Goal: Task Accomplishment & Management: Manage account settings

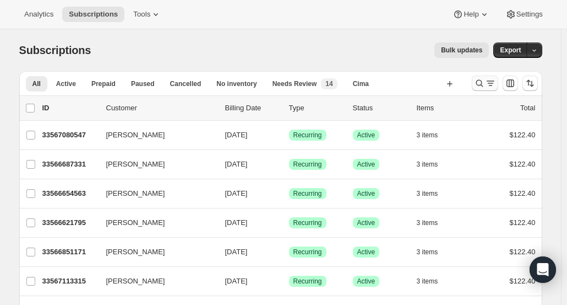
click at [483, 84] on icon "Search and filter results" at bounding box center [479, 83] width 7 height 7
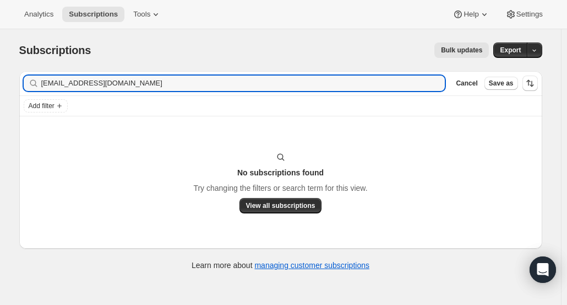
type input "maggieparks1005@gmail.com"
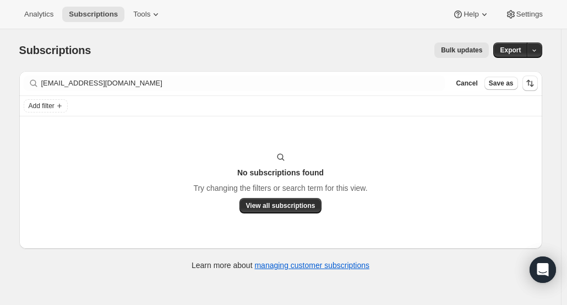
drag, startPoint x: 484, startPoint y: 84, endPoint x: 4, endPoint y: 150, distance: 484.9
click at [4, 150] on div "Subscriptions. This page is ready Subscriptions Bulk updates More actions Bulk …" at bounding box center [280, 181] width 561 height 305
click at [470, 87] on span "Cancel" at bounding box center [466, 83] width 21 height 9
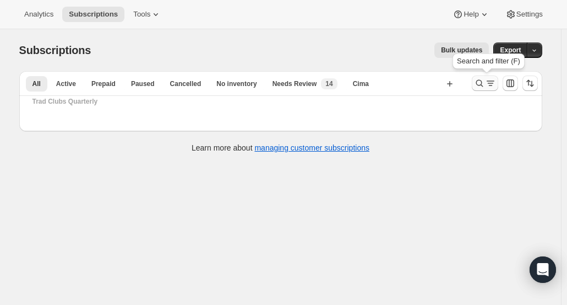
click at [481, 85] on icon "Search and filter results" at bounding box center [479, 83] width 11 height 11
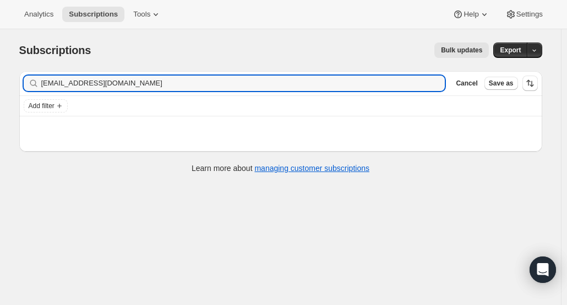
type input "mendozas1@comcast.net"
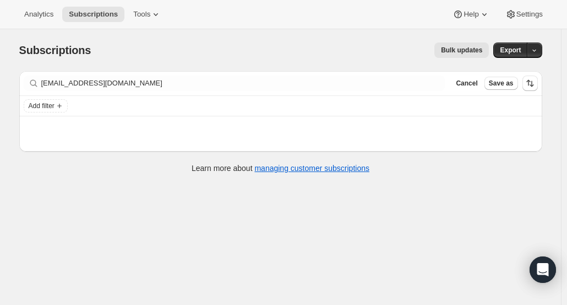
click at [478, 85] on span "Cancel" at bounding box center [466, 83] width 21 height 9
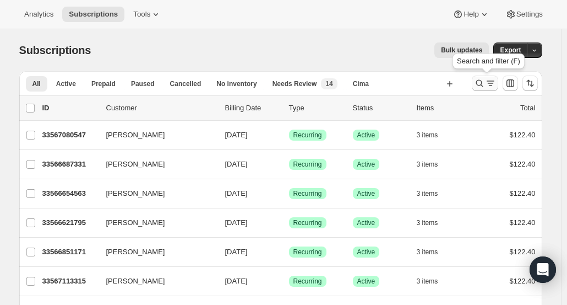
click at [483, 82] on icon "Search and filter results" at bounding box center [479, 83] width 7 height 7
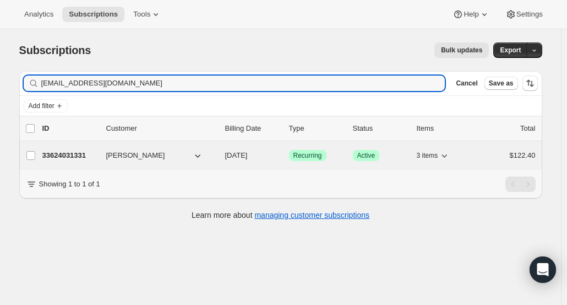
type input "mendozas1@comcast.net"
click at [82, 154] on p "33624031331" at bounding box center [69, 155] width 55 height 11
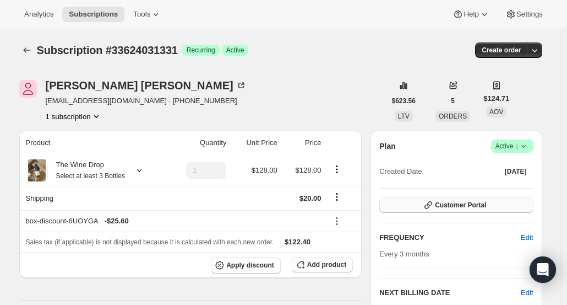
click at [508, 209] on button "Customer Portal" at bounding box center [457, 204] width 154 height 15
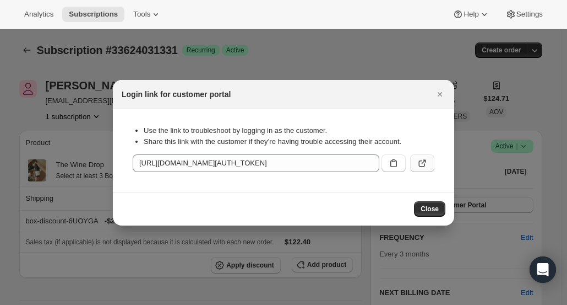
click at [429, 163] on button ":rng:" at bounding box center [422, 163] width 24 height 18
click at [440, 94] on icon "Close" at bounding box center [440, 94] width 4 height 4
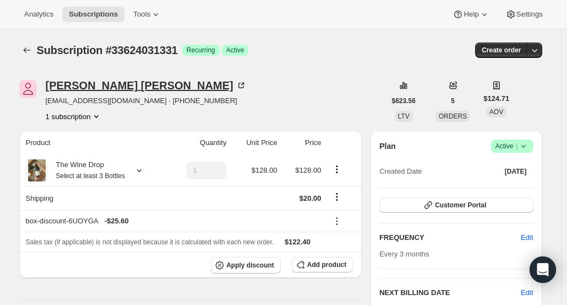
click at [88, 83] on div "Joseph Mendoza" at bounding box center [146, 85] width 201 height 11
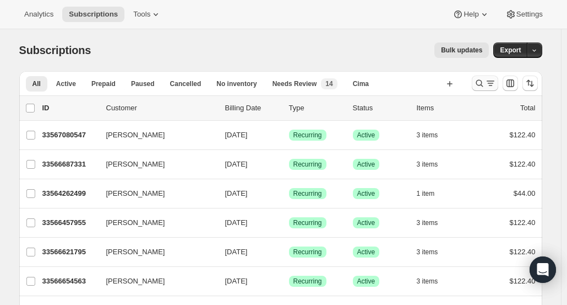
click at [483, 87] on icon "Search and filter results" at bounding box center [479, 83] width 11 height 11
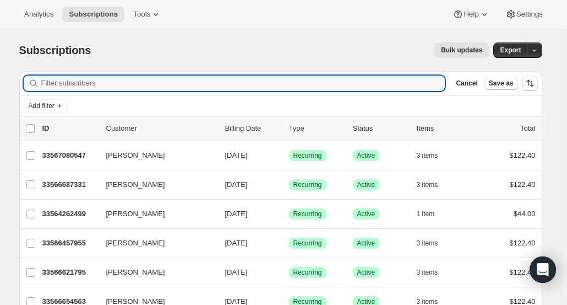
paste input "[PERSON_NAME]"
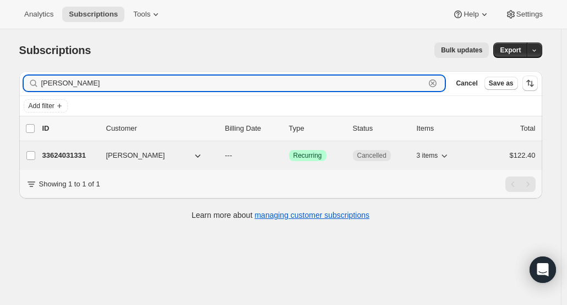
type input "[PERSON_NAME]"
click at [77, 156] on p "33624031331" at bounding box center [69, 155] width 55 height 11
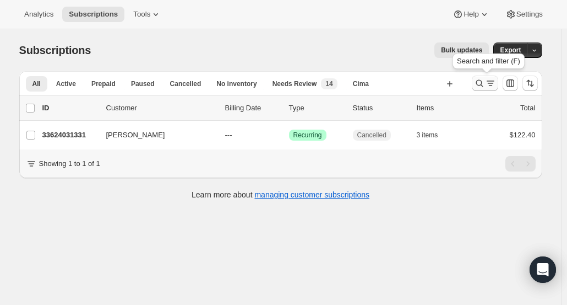
click at [485, 86] on icon "Search and filter results" at bounding box center [479, 83] width 11 height 11
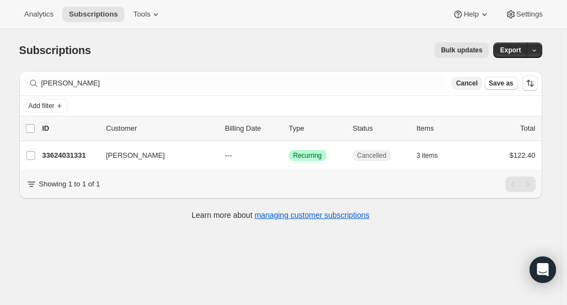
click at [478, 82] on span "Cancel" at bounding box center [466, 83] width 21 height 9
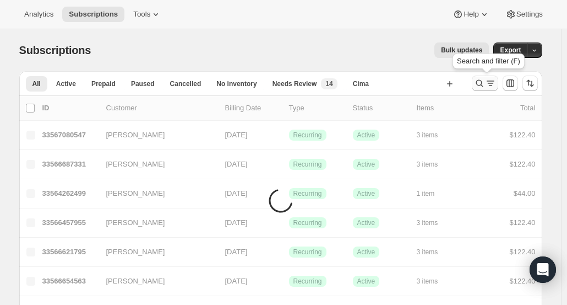
click at [481, 84] on icon "Search and filter results" at bounding box center [479, 83] width 11 height 11
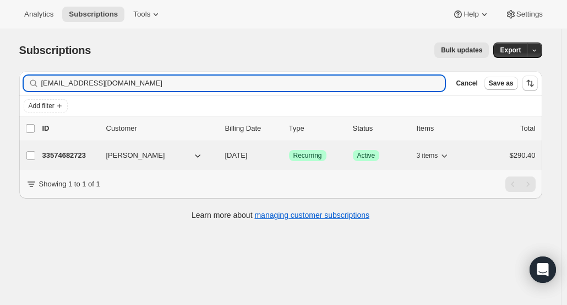
type input "[EMAIL_ADDRESS][DOMAIN_NAME]"
click at [85, 154] on p "33574682723" at bounding box center [69, 155] width 55 height 11
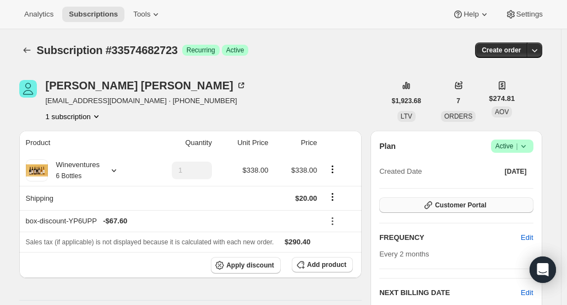
click at [491, 199] on button "Customer Portal" at bounding box center [457, 204] width 154 height 15
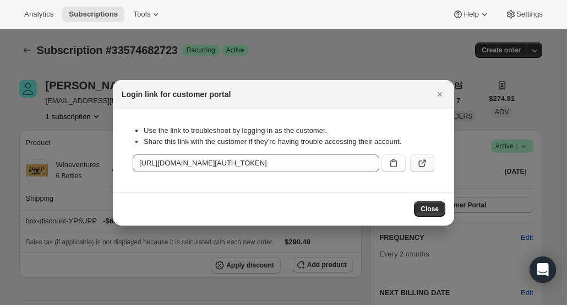
click at [426, 167] on icon ":rps:" at bounding box center [422, 163] width 11 height 11
click at [437, 94] on icon "Close" at bounding box center [440, 94] width 11 height 11
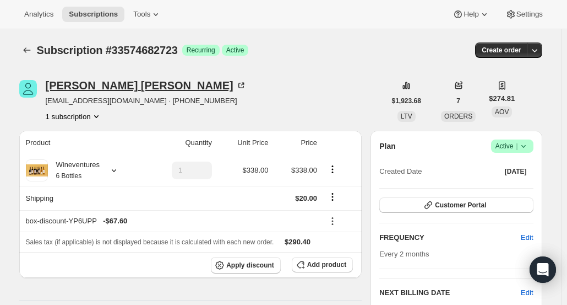
click at [89, 90] on div "[PERSON_NAME]" at bounding box center [146, 85] width 201 height 11
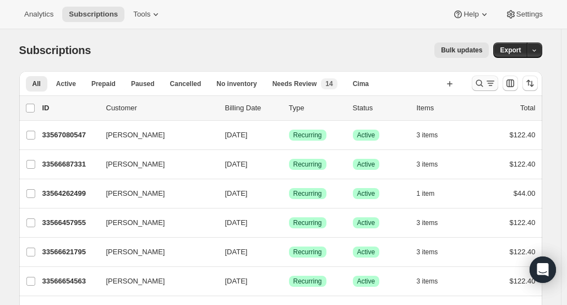
click at [484, 83] on icon "Search and filter results" at bounding box center [479, 83] width 11 height 11
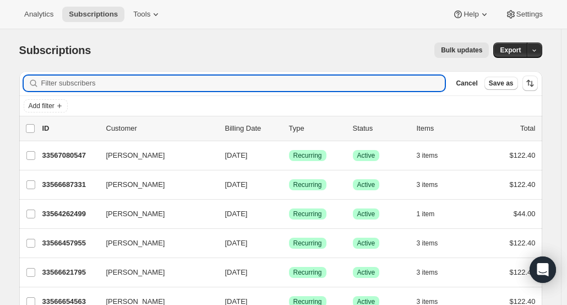
paste input "[PERSON_NAME]"
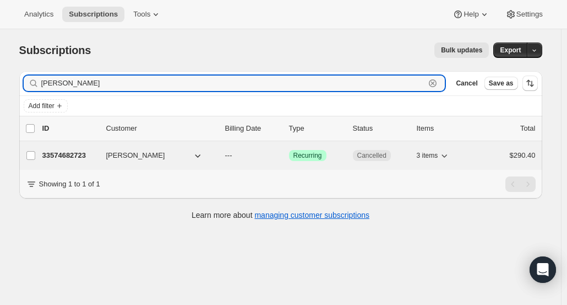
type input "[PERSON_NAME]"
click at [82, 157] on p "33574682723" at bounding box center [69, 155] width 55 height 11
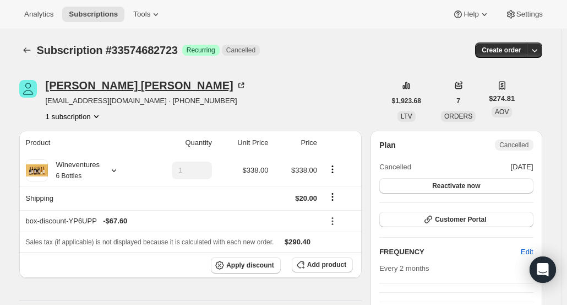
click at [96, 90] on div "[PERSON_NAME]" at bounding box center [146, 85] width 201 height 11
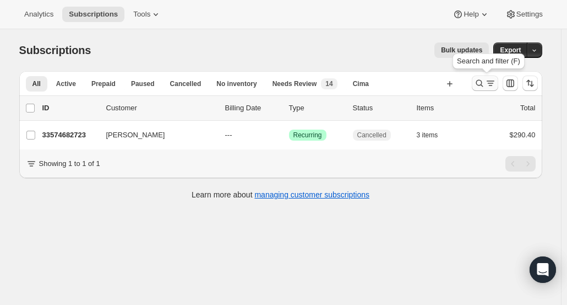
click at [477, 88] on icon "Search and filter results" at bounding box center [479, 83] width 11 height 11
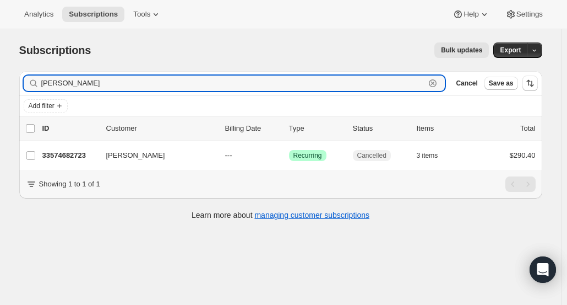
click at [439, 82] on icon "button" at bounding box center [432, 83] width 11 height 11
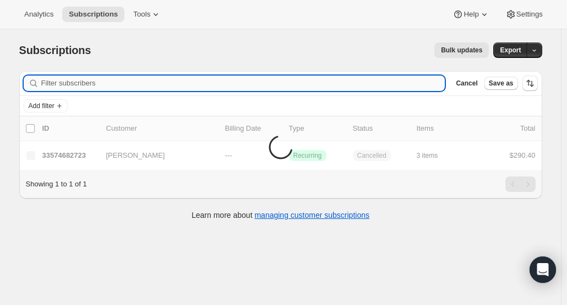
paste input "Carmen Brock-McDonald"
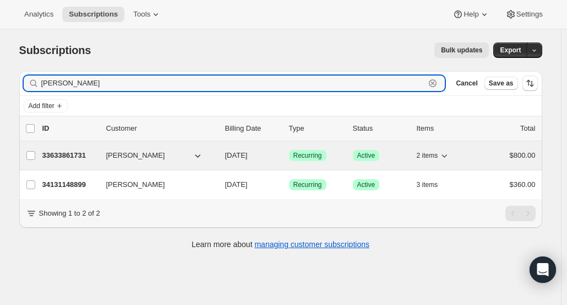
type input "Carmen Brock-McDonald"
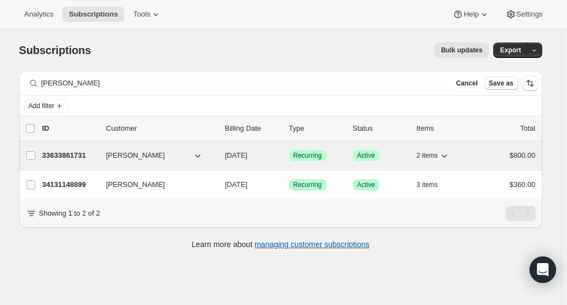
click at [83, 157] on p "33633861731" at bounding box center [69, 155] width 55 height 11
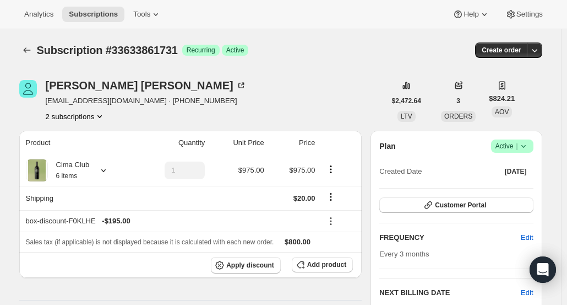
click at [90, 51] on span "Subscription #33633861731" at bounding box center [107, 50] width 141 height 12
click at [33, 47] on icon "Subscriptions" at bounding box center [26, 50] width 11 height 11
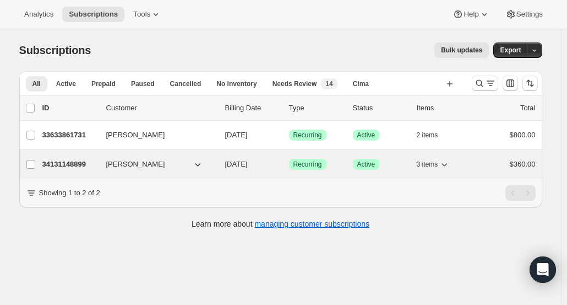
click at [107, 163] on div "34131148899 Carmen Brock-McDonald 12/08/2025 Success Recurring Success Active 3…" at bounding box center [289, 163] width 494 height 15
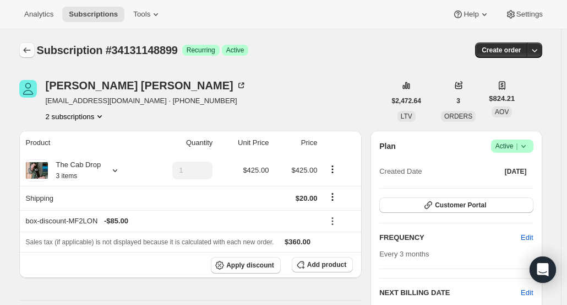
click at [28, 49] on icon "Subscriptions" at bounding box center [26, 50] width 11 height 11
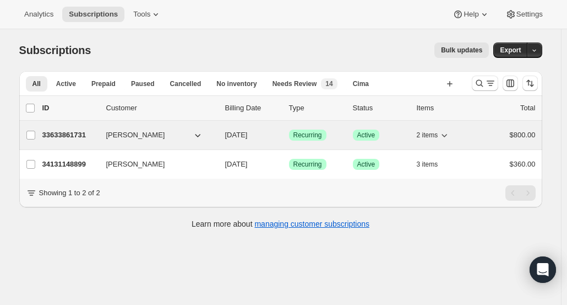
click at [64, 132] on p "33633861731" at bounding box center [69, 134] width 55 height 11
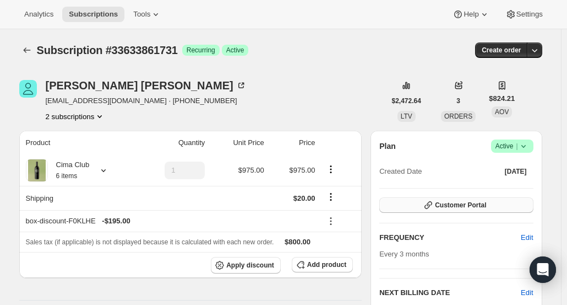
click at [481, 199] on button "Customer Portal" at bounding box center [457, 204] width 154 height 15
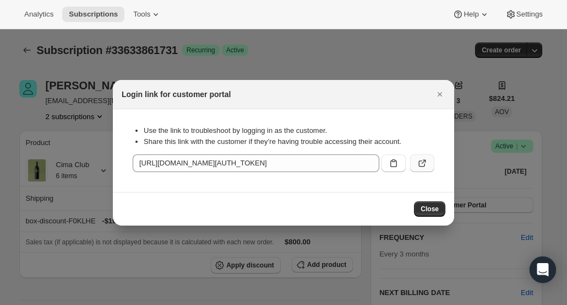
click at [423, 164] on icon ":r12u:" at bounding box center [422, 163] width 11 height 11
click at [440, 96] on icon "Close" at bounding box center [440, 94] width 11 height 11
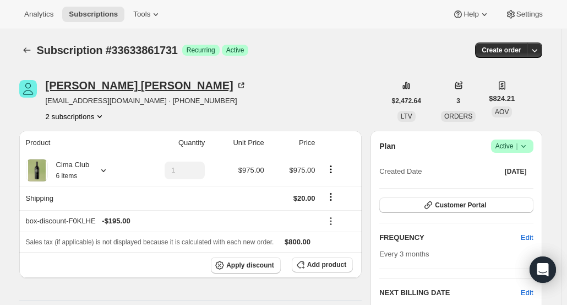
click at [102, 86] on div "Carmen Brock-McDonald" at bounding box center [146, 85] width 201 height 11
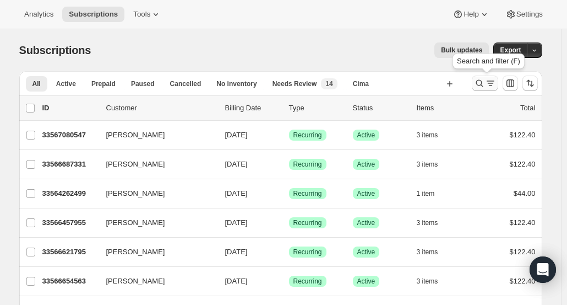
click at [483, 80] on icon "Search and filter results" at bounding box center [479, 83] width 7 height 7
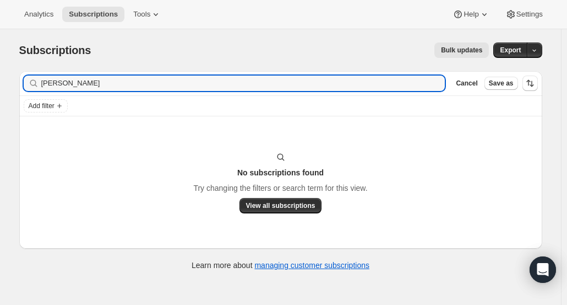
type input "Monette Quintanilla"
